Goal: Find specific page/section: Find specific page/section

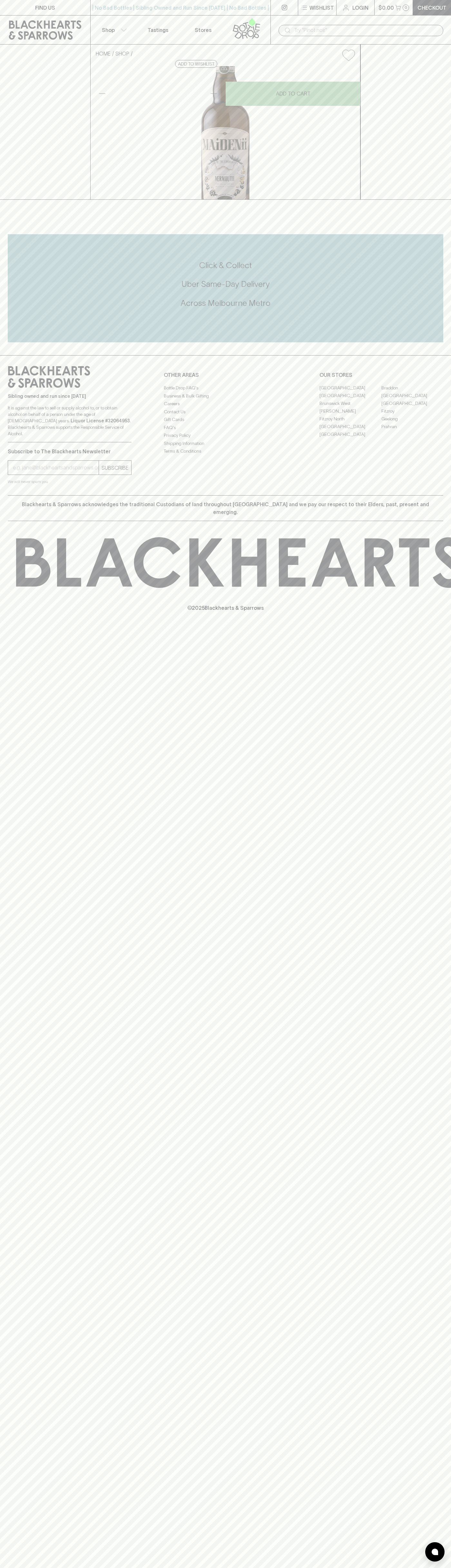
click at [182, 27] on link "Stores" at bounding box center [203, 29] width 45 height 29
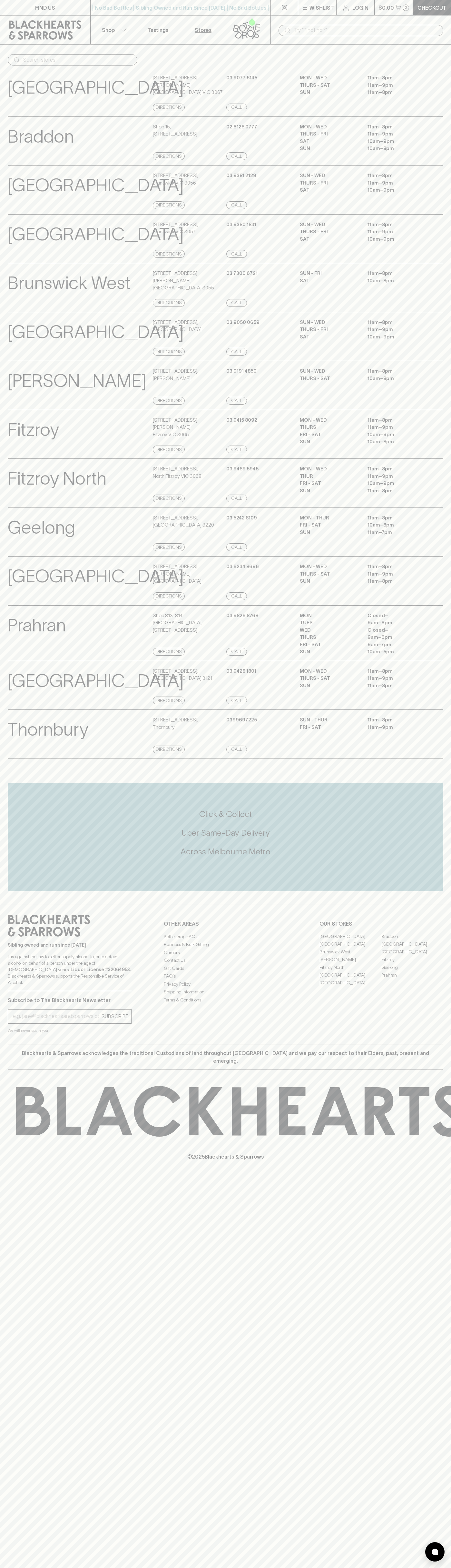
click at [449, 1207] on div "FIND US | No Bad Bottles | Sibling Owned and Run Since [DATE] | No Bad Bottles …" at bounding box center [226, 784] width 451 height 1568
click at [235, 1568] on html "FIND US | No Bad Bottles | Sibling Owned and Run Since [DATE] | No Bad Bottles …" at bounding box center [226, 784] width 451 height 1568
click at [16, 656] on div "Prahran View Store Details" at bounding box center [79, 633] width 144 height 44
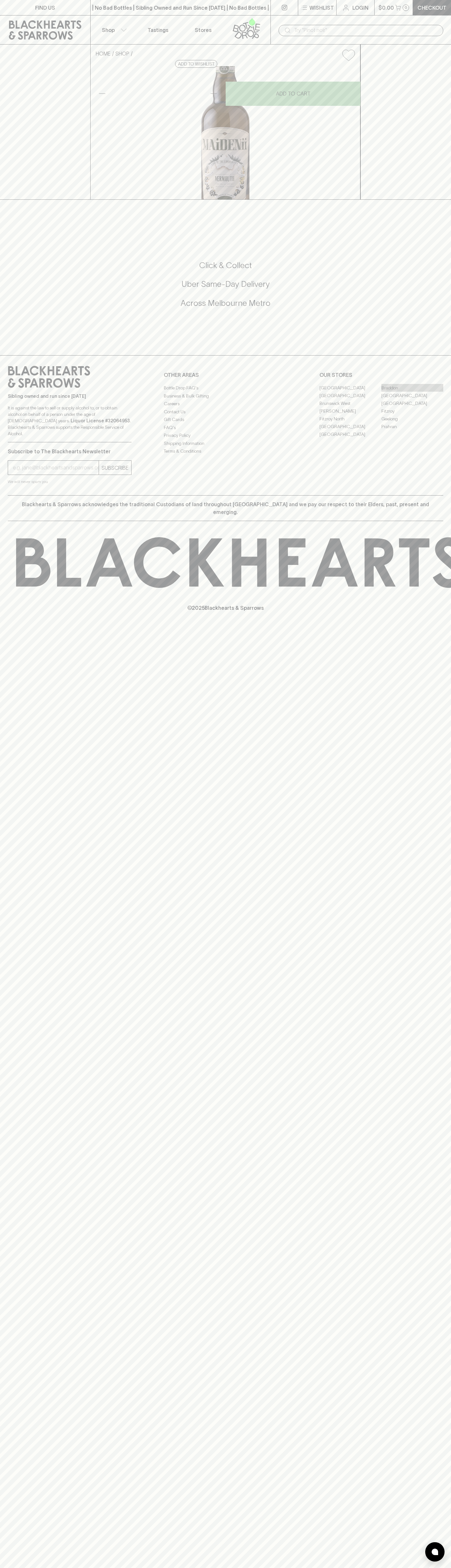
click at [413, 392] on link "Braddon" at bounding box center [412, 388] width 62 height 8
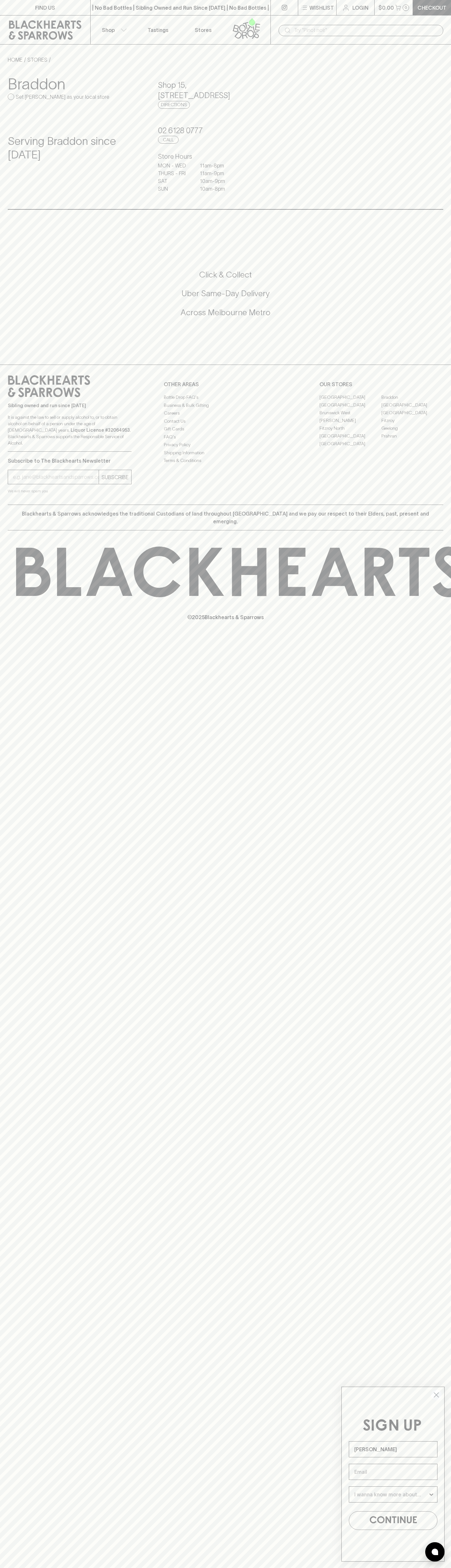
type input "[PERSON_NAME]"
